Goal: Find specific page/section: Find specific page/section

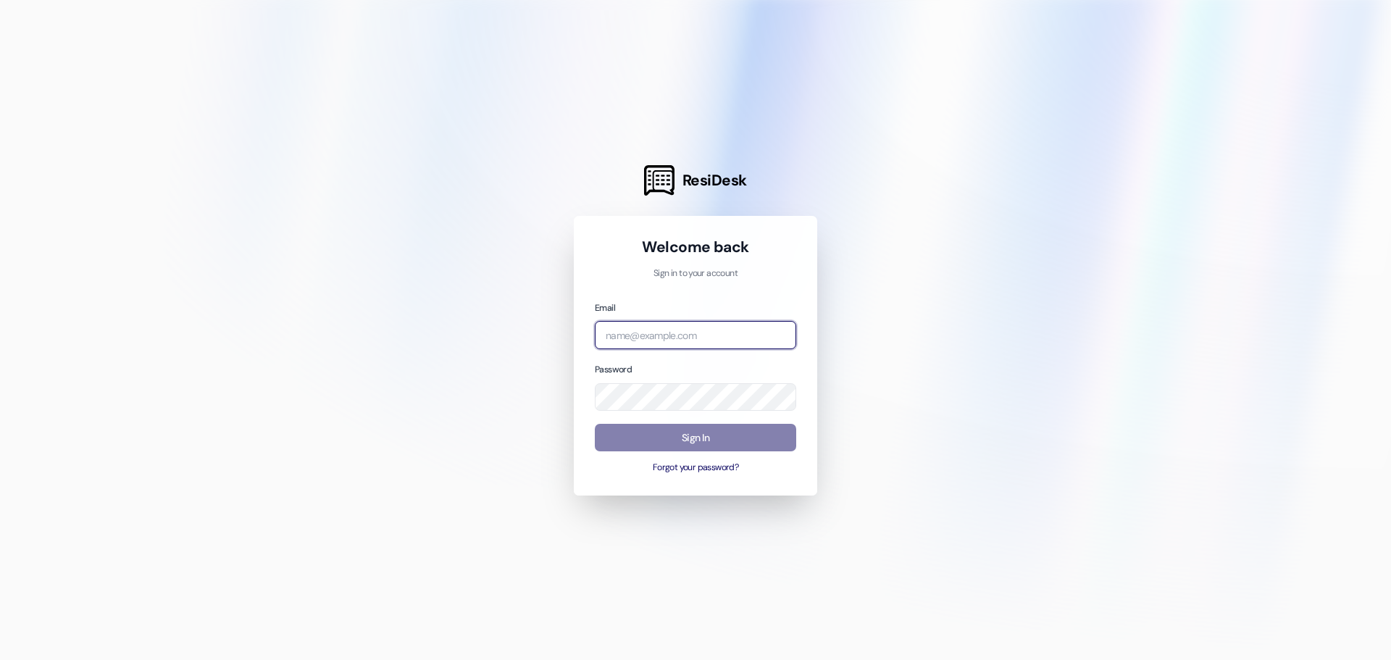
click at [660, 331] on input "email" at bounding box center [695, 335] width 201 height 28
type input "[EMAIL_ADDRESS][DOMAIN_NAME]"
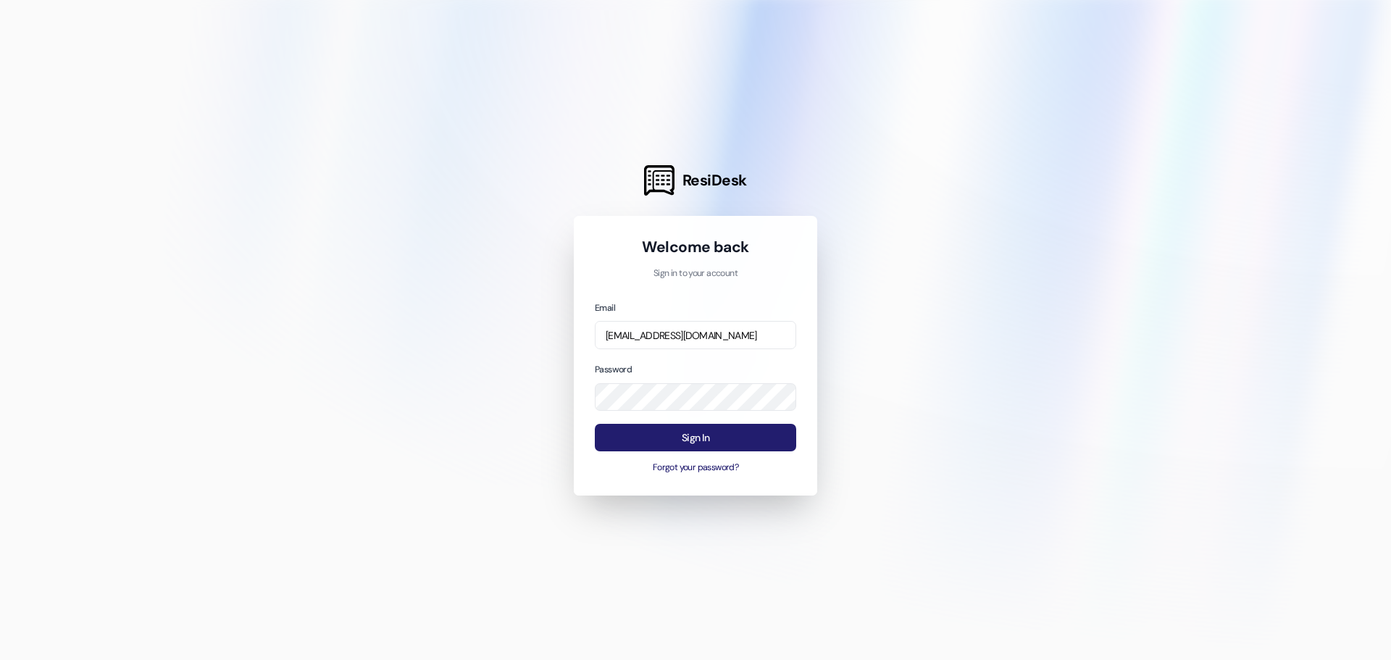
click at [693, 446] on button "Sign In" at bounding box center [695, 438] width 201 height 28
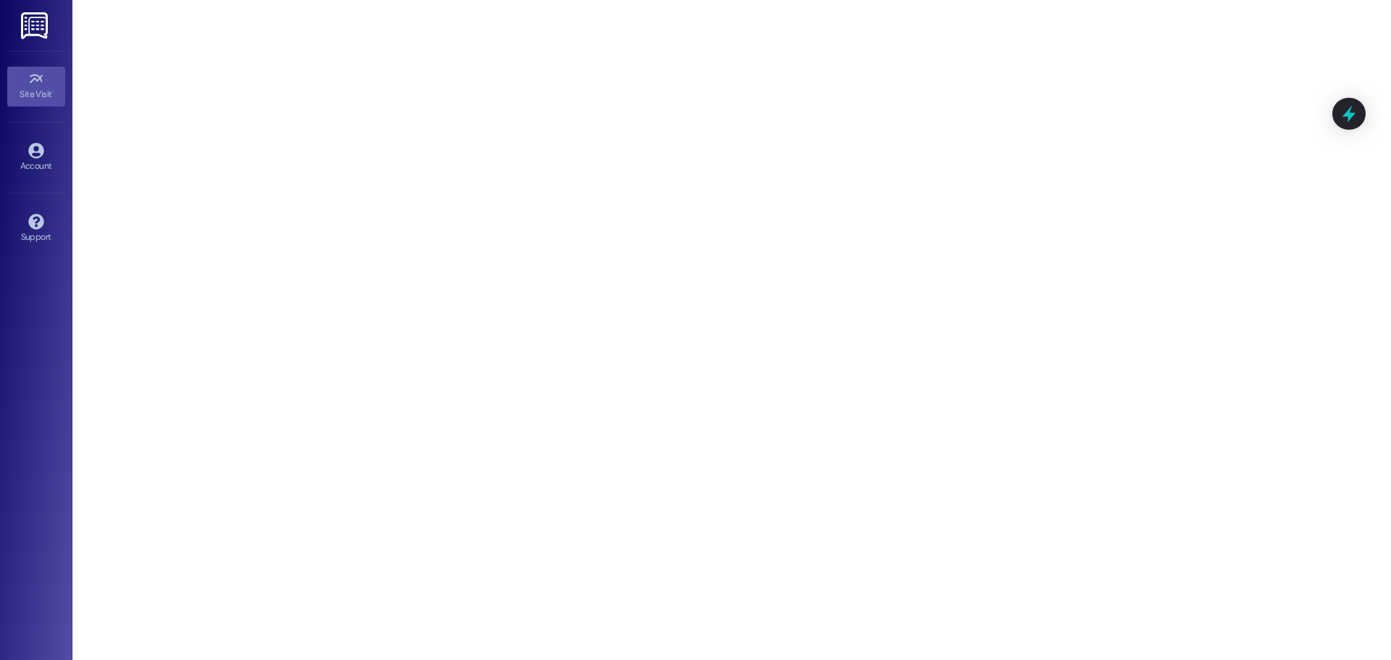
click at [32, 23] on img at bounding box center [36, 25] width 30 height 27
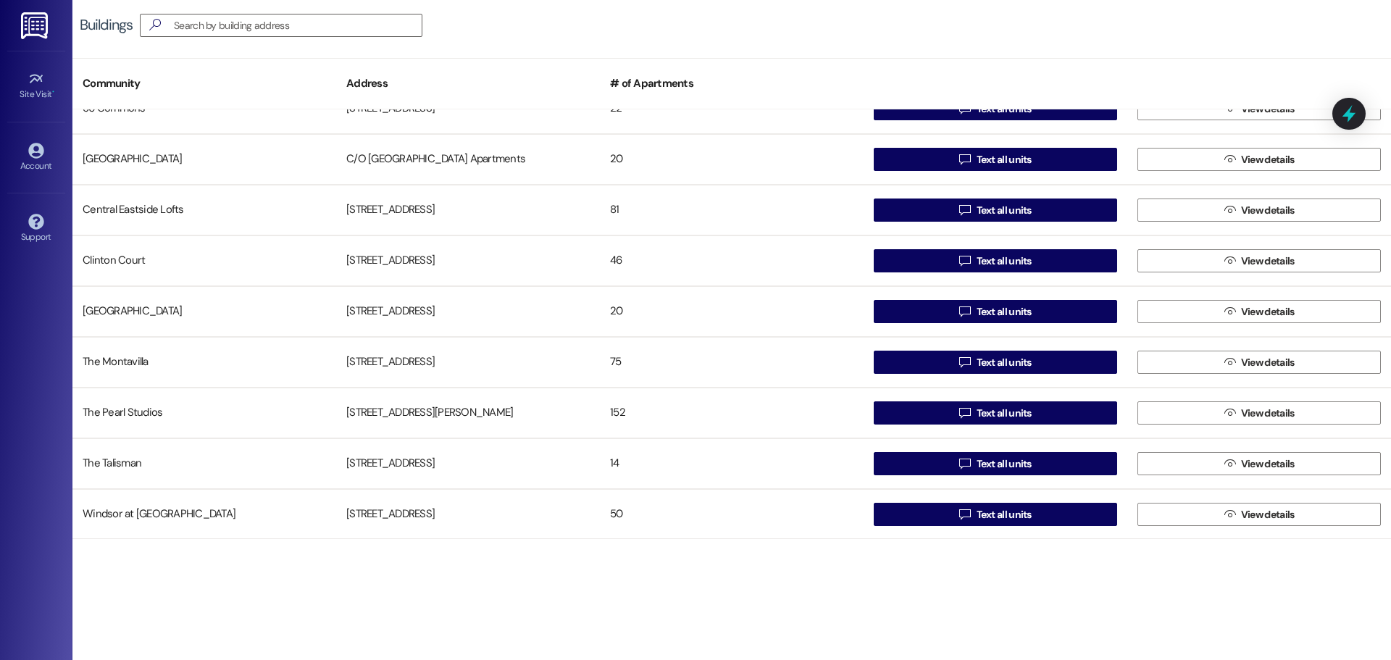
scroll to position [78, 0]
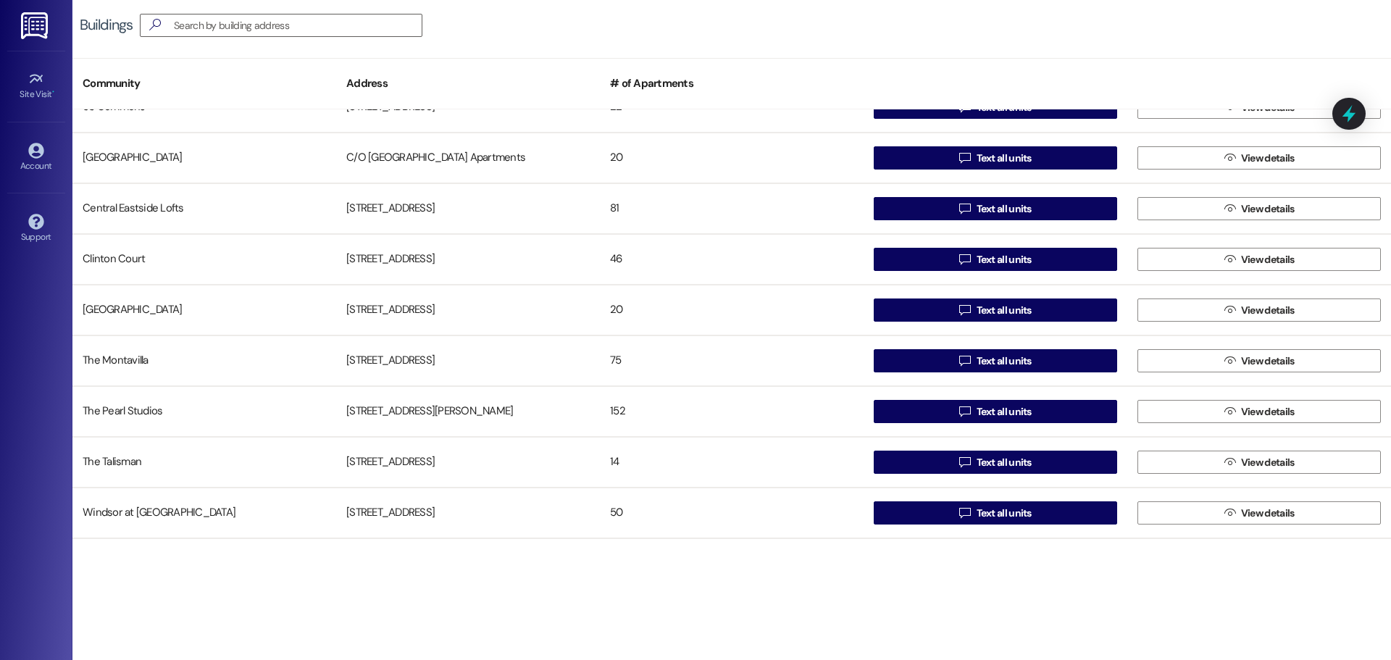
drag, startPoint x: 406, startPoint y: 354, endPoint x: 490, endPoint y: 582, distance: 243.9
click at [490, 582] on div "Buildings  Community Address # of Apartments 56 Commons [STREET_ADDRESS]  Tex…" at bounding box center [731, 330] width 1319 height 660
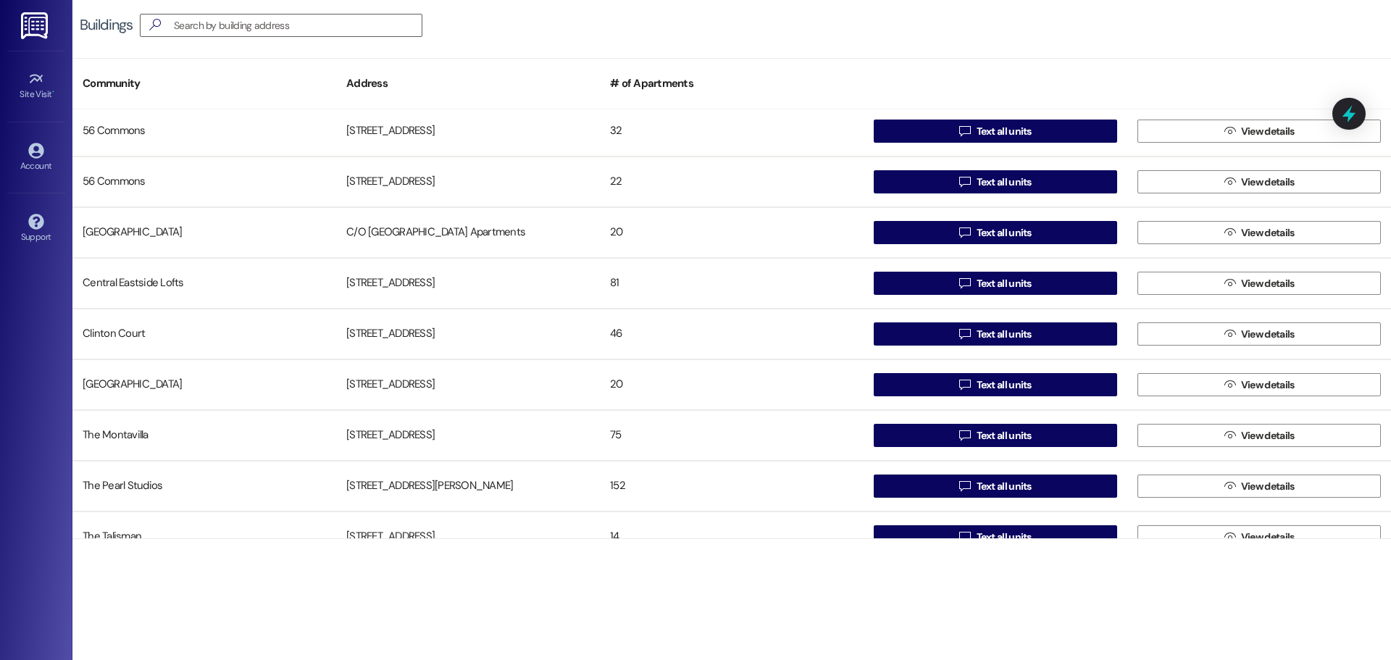
scroll to position [0, 0]
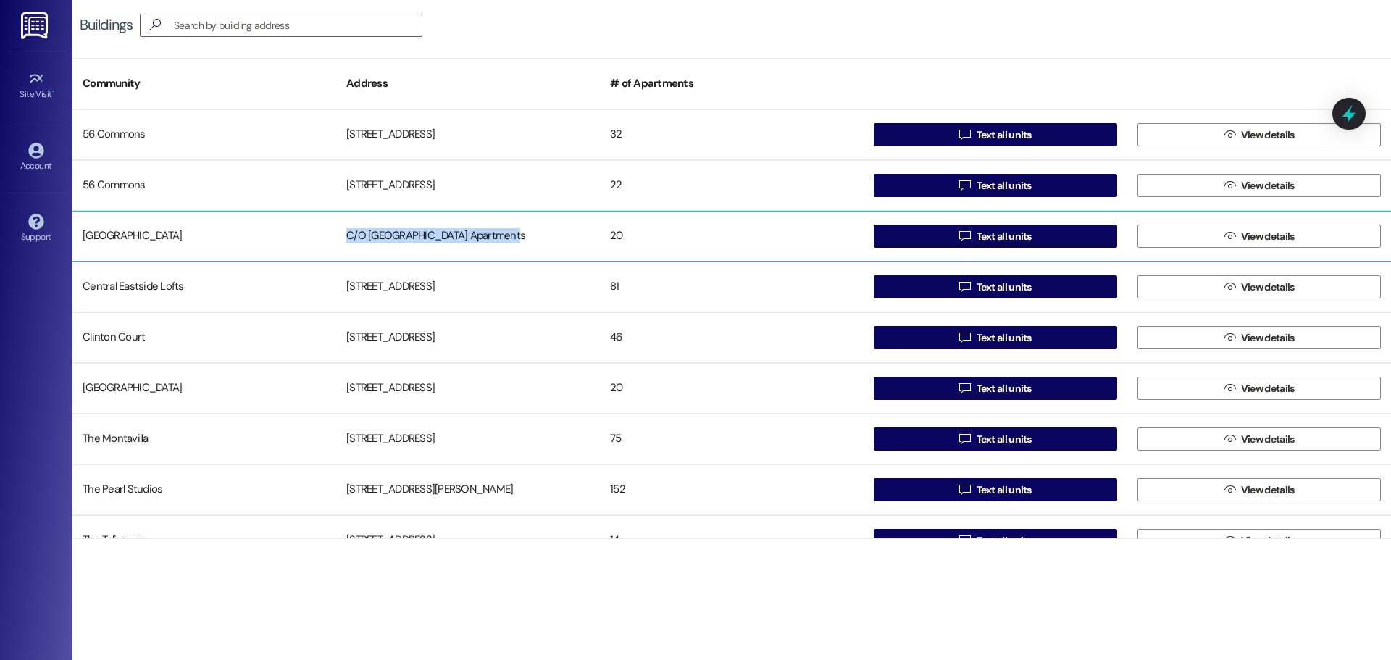
drag, startPoint x: 514, startPoint y: 237, endPoint x: 345, endPoint y: 241, distance: 169.6
click at [345, 241] on div "C/O [GEOGRAPHIC_DATA] Apartments" at bounding box center [468, 236] width 264 height 29
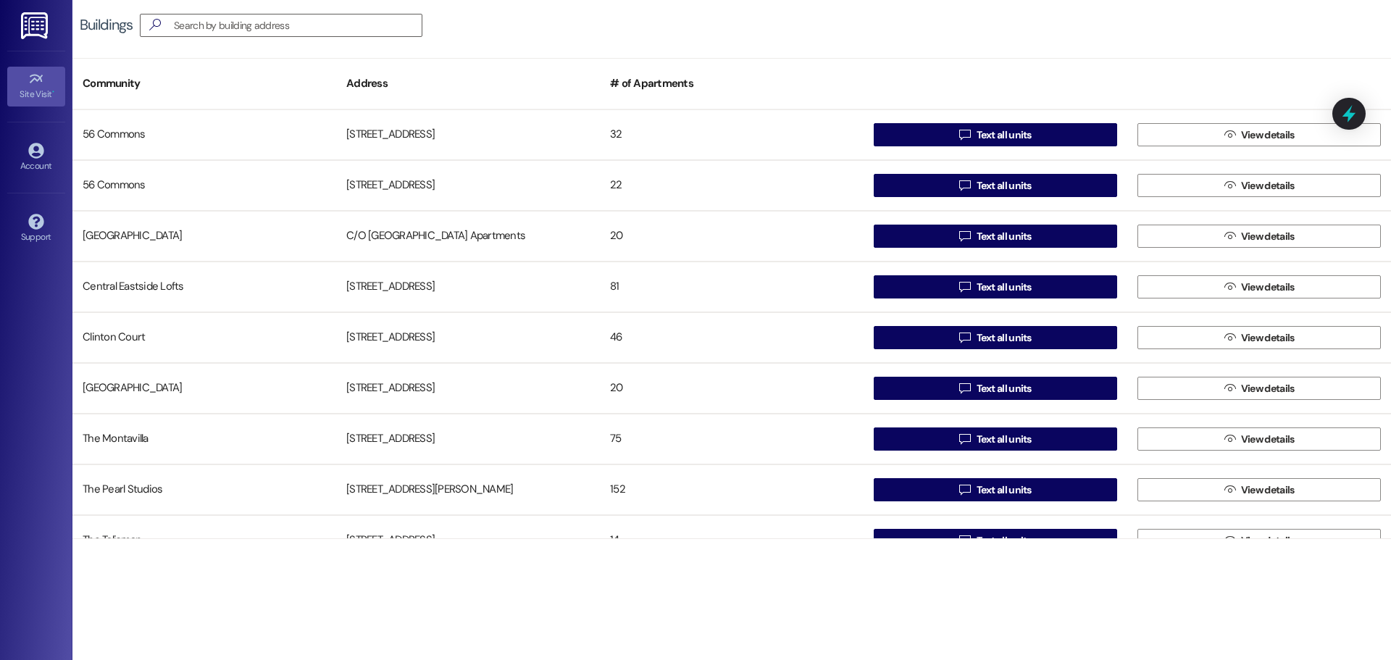
click at [47, 81] on link "Site Visit •" at bounding box center [36, 86] width 58 height 39
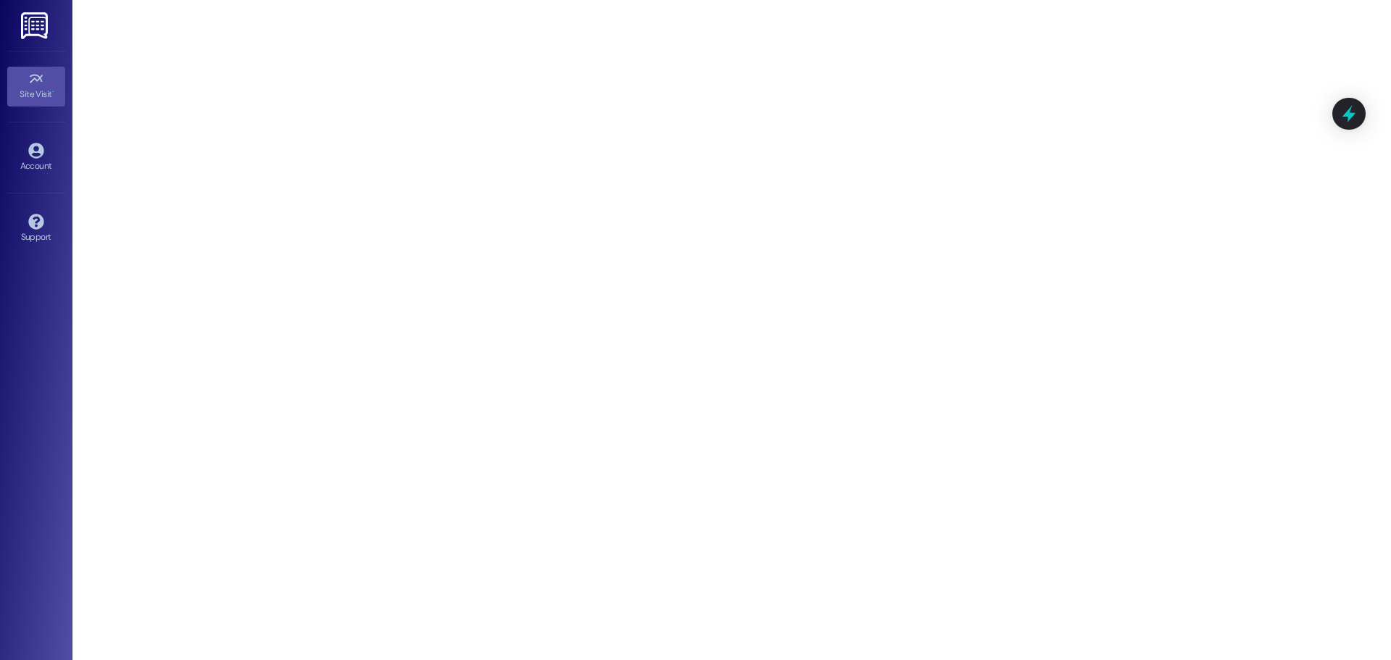
click at [45, 85] on link "Site Visit •" at bounding box center [36, 86] width 58 height 39
click at [39, 77] on icon at bounding box center [35, 79] width 13 height 9
